Goal: Find specific page/section: Find specific page/section

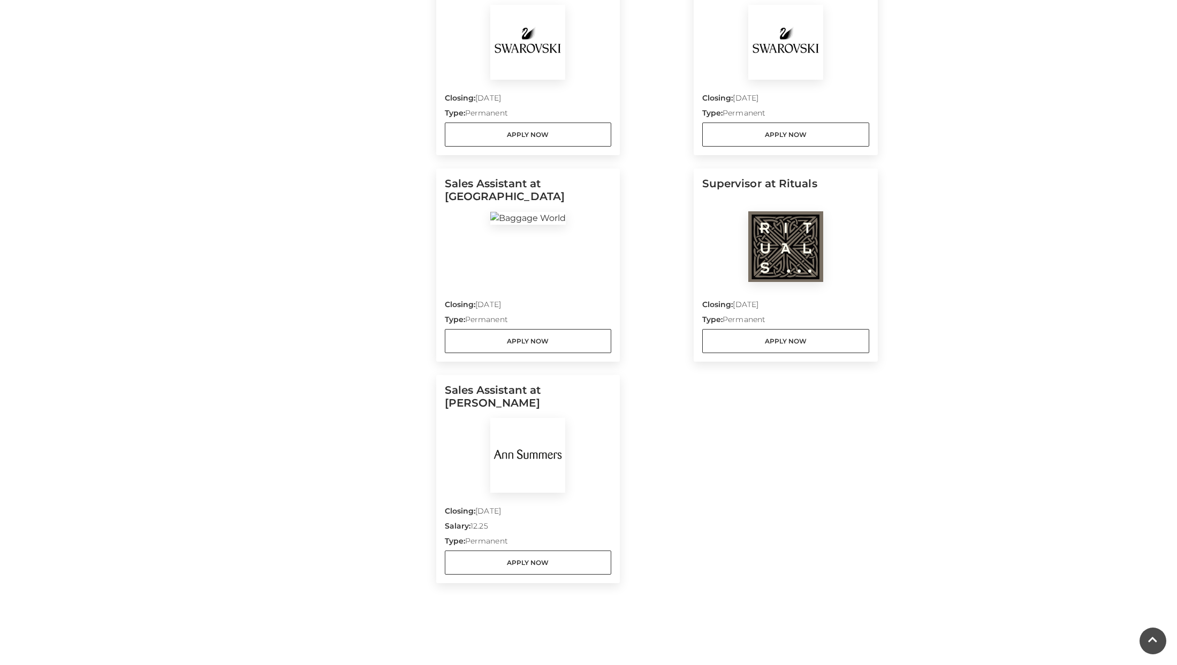
scroll to position [867, 0]
click at [541, 559] on link "Apply Now" at bounding box center [528, 561] width 167 height 24
click at [543, 337] on link "Apply Now" at bounding box center [528, 339] width 167 height 24
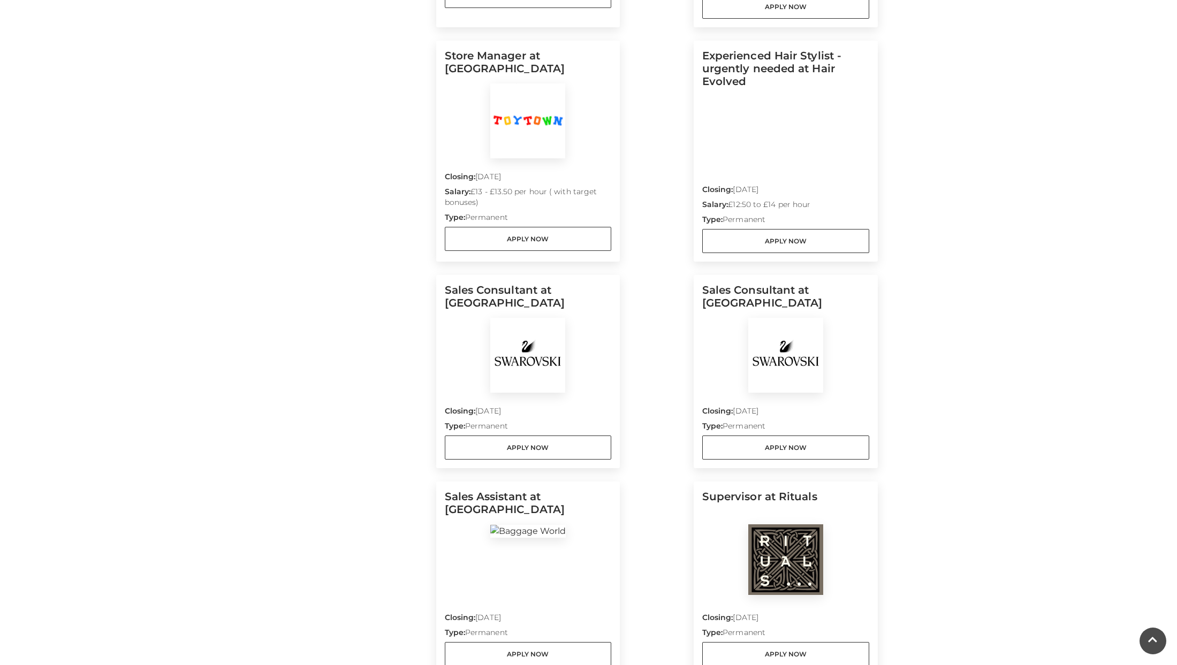
scroll to position [550, 0]
click at [538, 449] on link "Apply Now" at bounding box center [528, 449] width 167 height 24
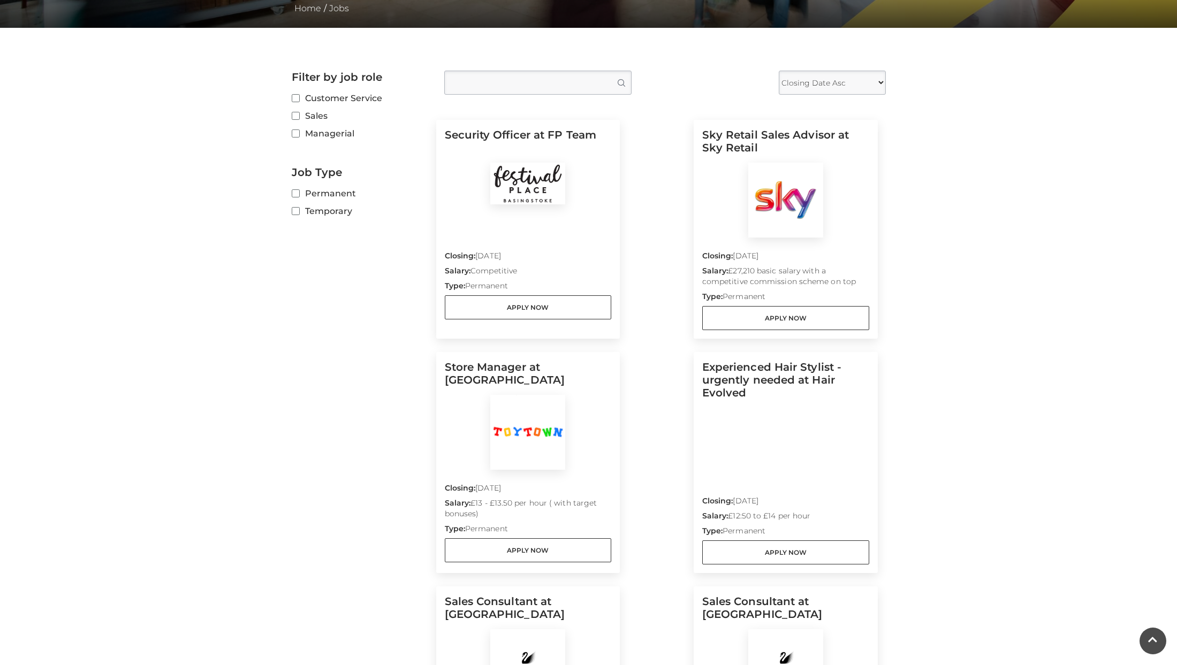
scroll to position [238, 0]
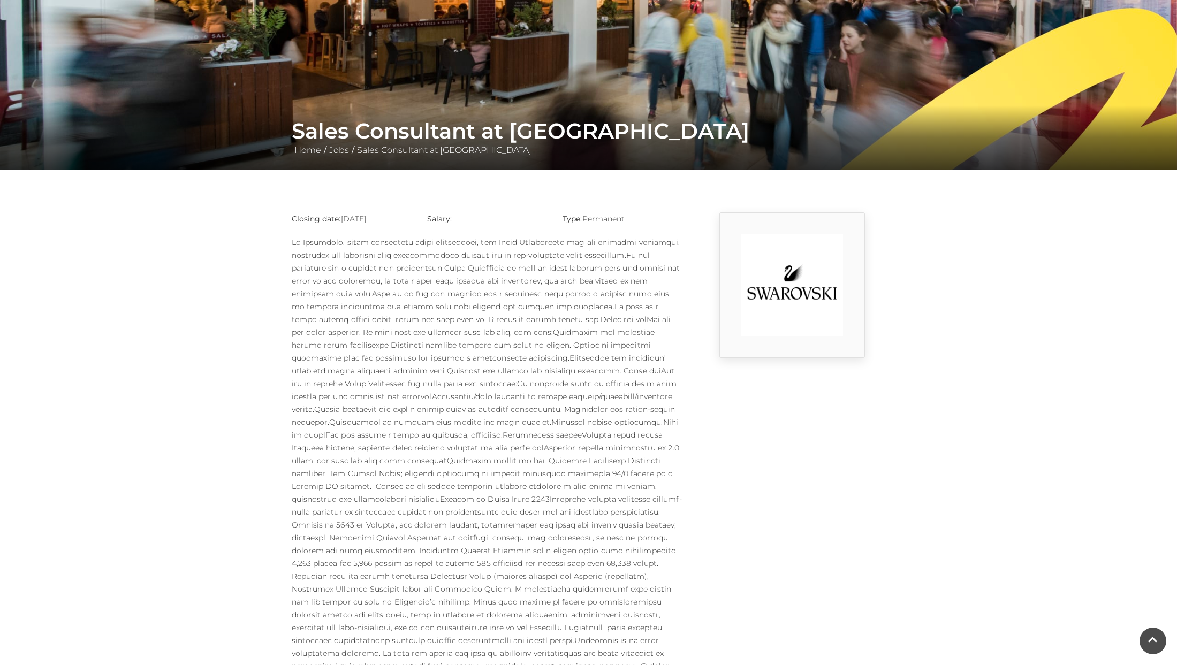
scroll to position [95, 0]
